Goal: Task Accomplishment & Management: Manage account settings

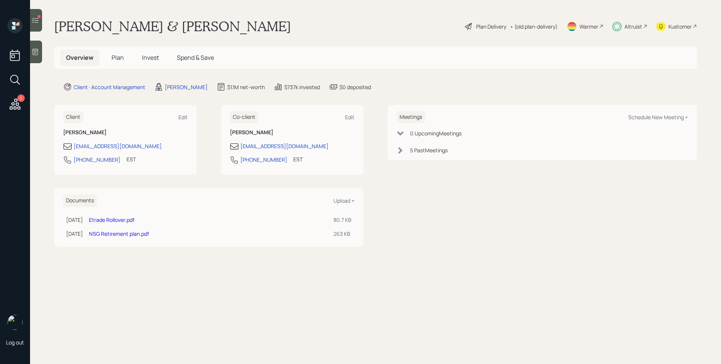
click at [143, 57] on span "Invest" at bounding box center [150, 57] width 17 height 8
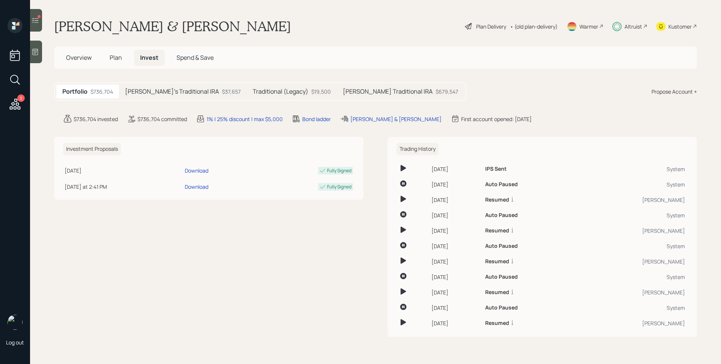
click at [149, 91] on h5 "[PERSON_NAME]'s Traditional IRA" at bounding box center [172, 91] width 94 height 7
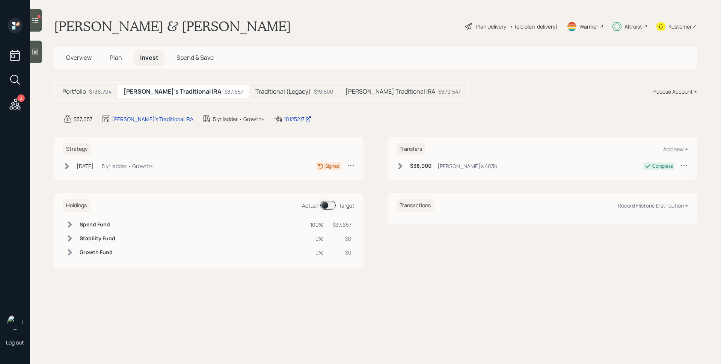
click at [152, 163] on div "5 yr ladder • Growth+" at bounding box center [127, 166] width 51 height 8
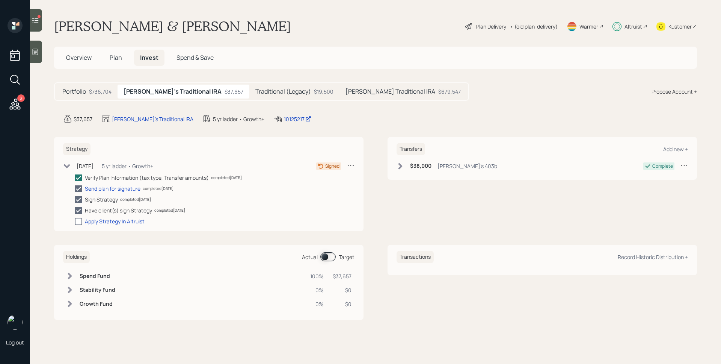
click at [80, 220] on div at bounding box center [78, 221] width 7 height 7
click at [75, 221] on input "checkbox" at bounding box center [75, 221] width 0 height 0
checkbox input "true"
click at [38, 20] on icon at bounding box center [36, 21] width 8 height 8
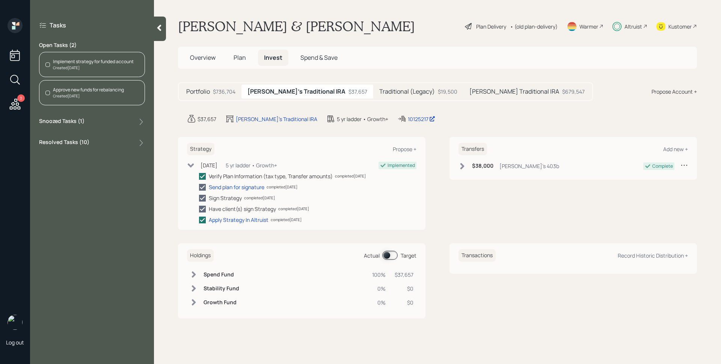
click at [115, 61] on div "Implement strategy for funded account" at bounding box center [93, 61] width 81 height 7
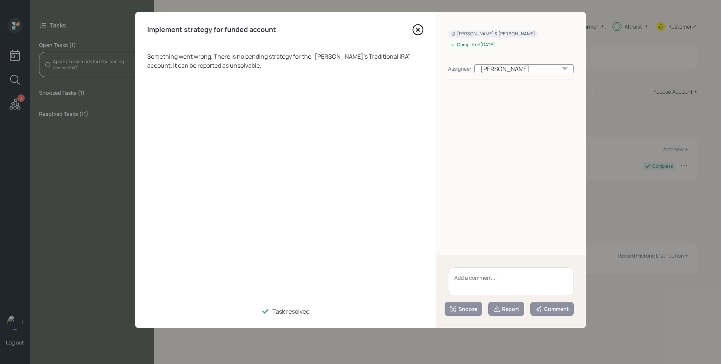
click at [417, 29] on icon at bounding box center [418, 29] width 3 height 3
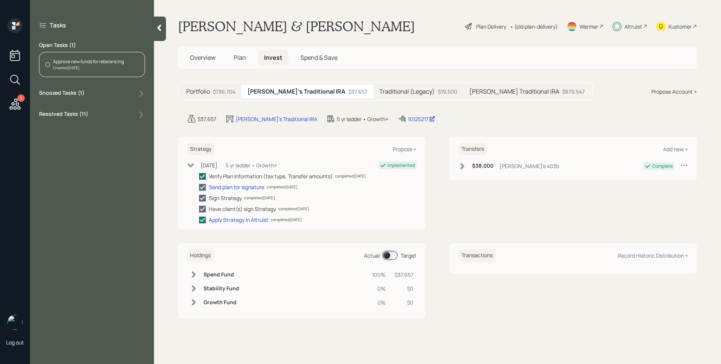
click at [87, 60] on div "Approve new funds for rebalancing" at bounding box center [88, 61] width 71 height 7
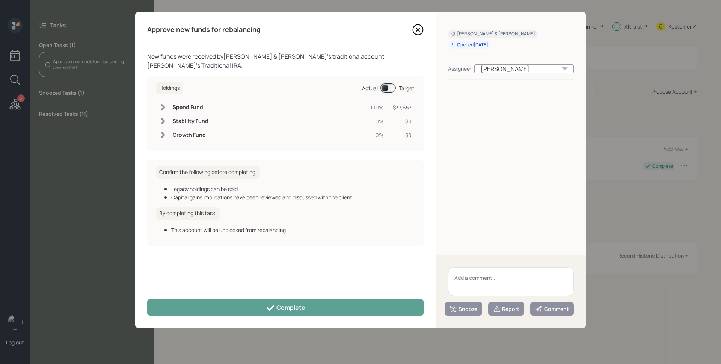
click at [386, 83] on span at bounding box center [388, 87] width 15 height 9
click at [388, 83] on span at bounding box center [388, 87] width 15 height 9
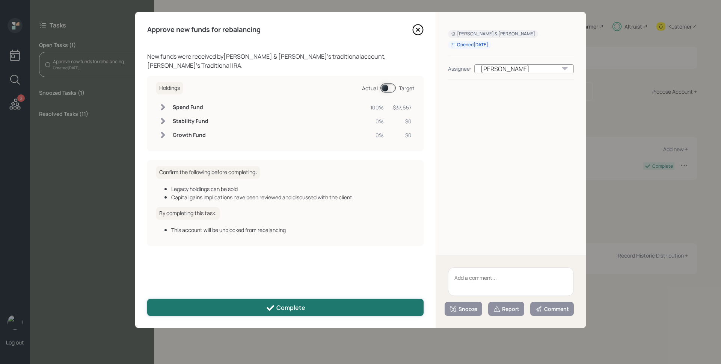
click at [347, 300] on button "Complete" at bounding box center [285, 307] width 276 height 17
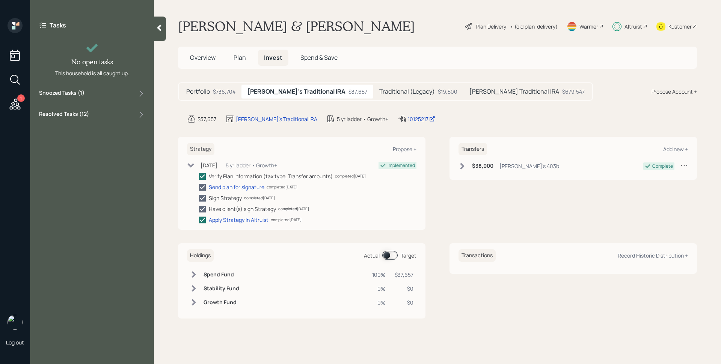
click at [14, 103] on icon at bounding box center [15, 104] width 14 height 14
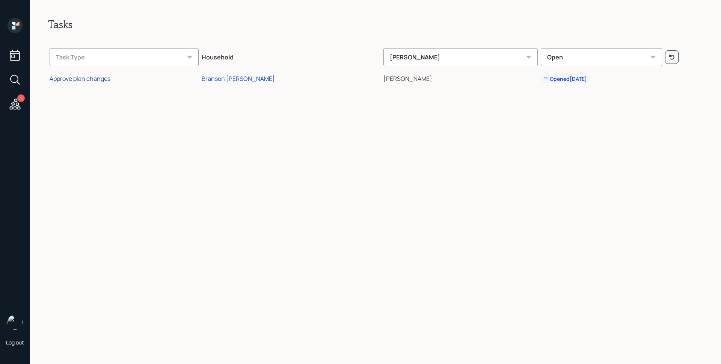
click at [89, 80] on div "Approve plan changes" at bounding box center [80, 78] width 61 height 8
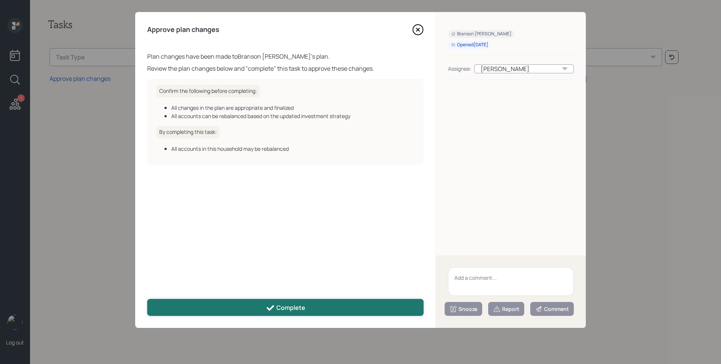
click at [275, 307] on icon at bounding box center [270, 307] width 9 height 9
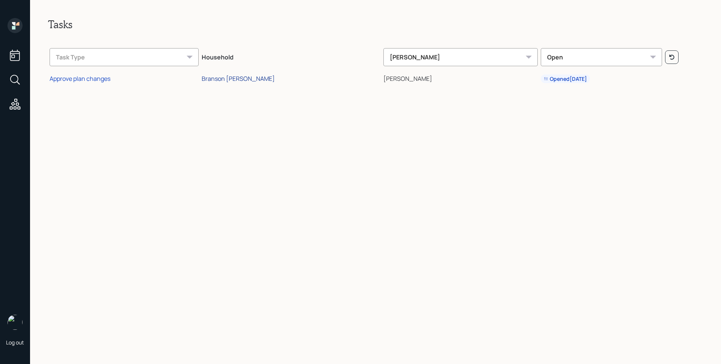
click at [271, 80] on div "Branson [PERSON_NAME]" at bounding box center [238, 78] width 73 height 8
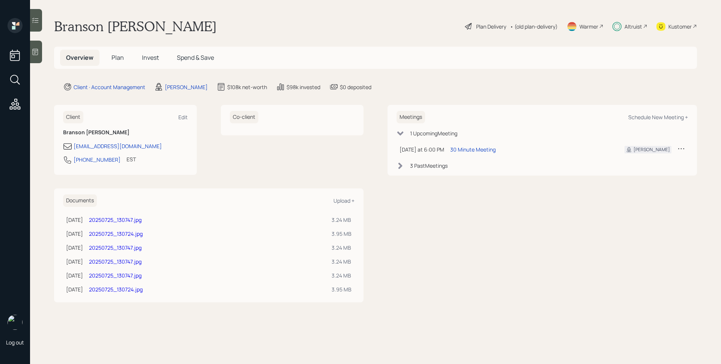
click at [117, 60] on span "Plan" at bounding box center [118, 57] width 12 height 8
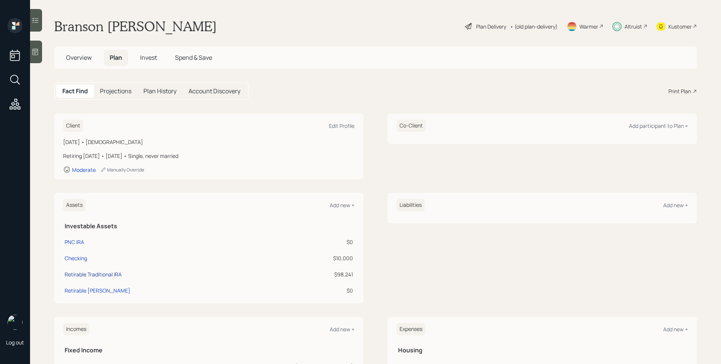
click at [108, 275] on div "Retirable Traditional IRA" at bounding box center [93, 274] width 57 height 8
select select "ira"
select select "balanced"
